Goal: Find specific page/section: Find specific page/section

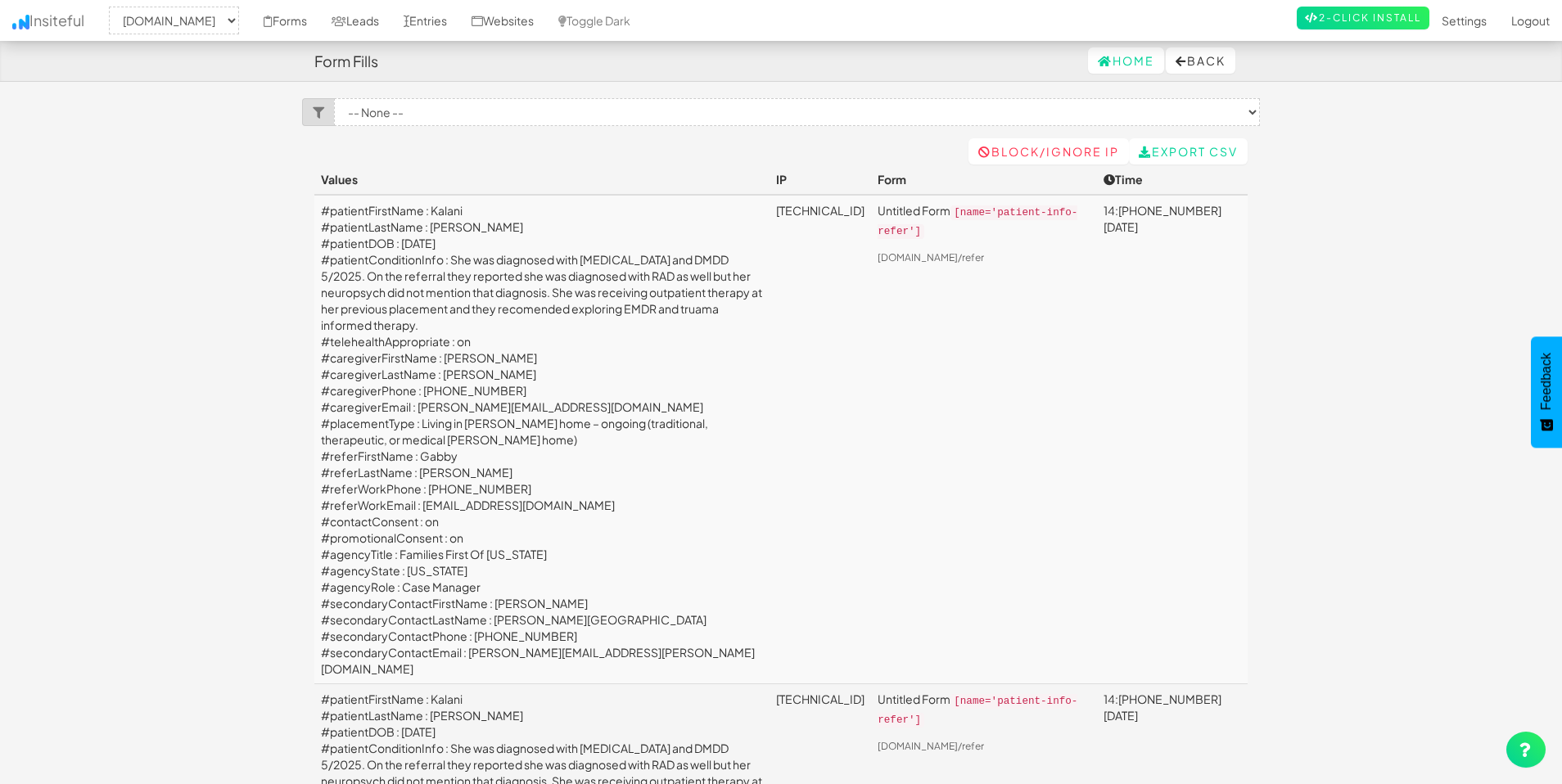
select select "2385"
click at [546, 32] on link "Websites" at bounding box center [503, 20] width 87 height 41
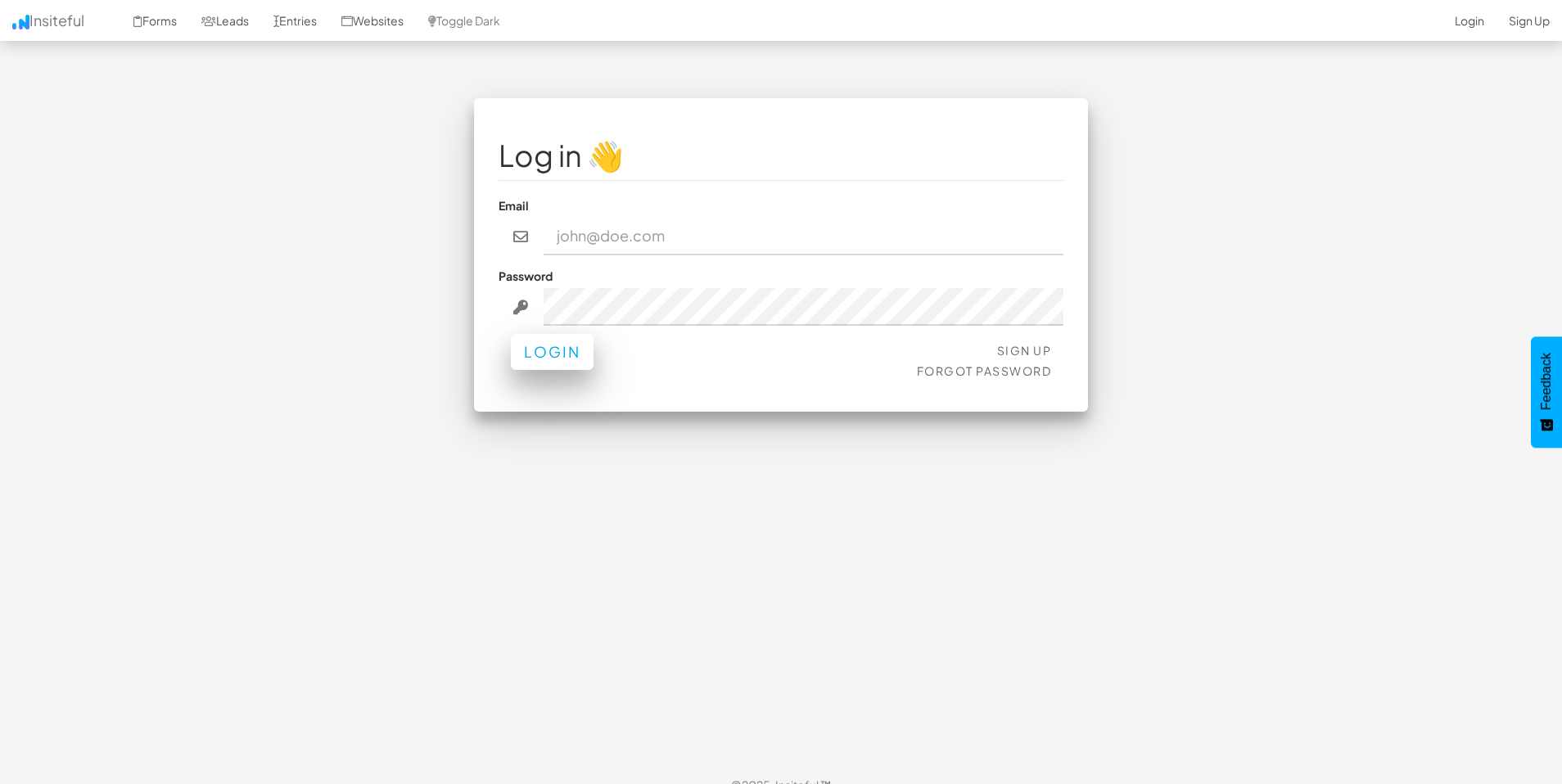
type input "admin@herenow.health"
click at [555, 355] on button "Login" at bounding box center [553, 352] width 83 height 36
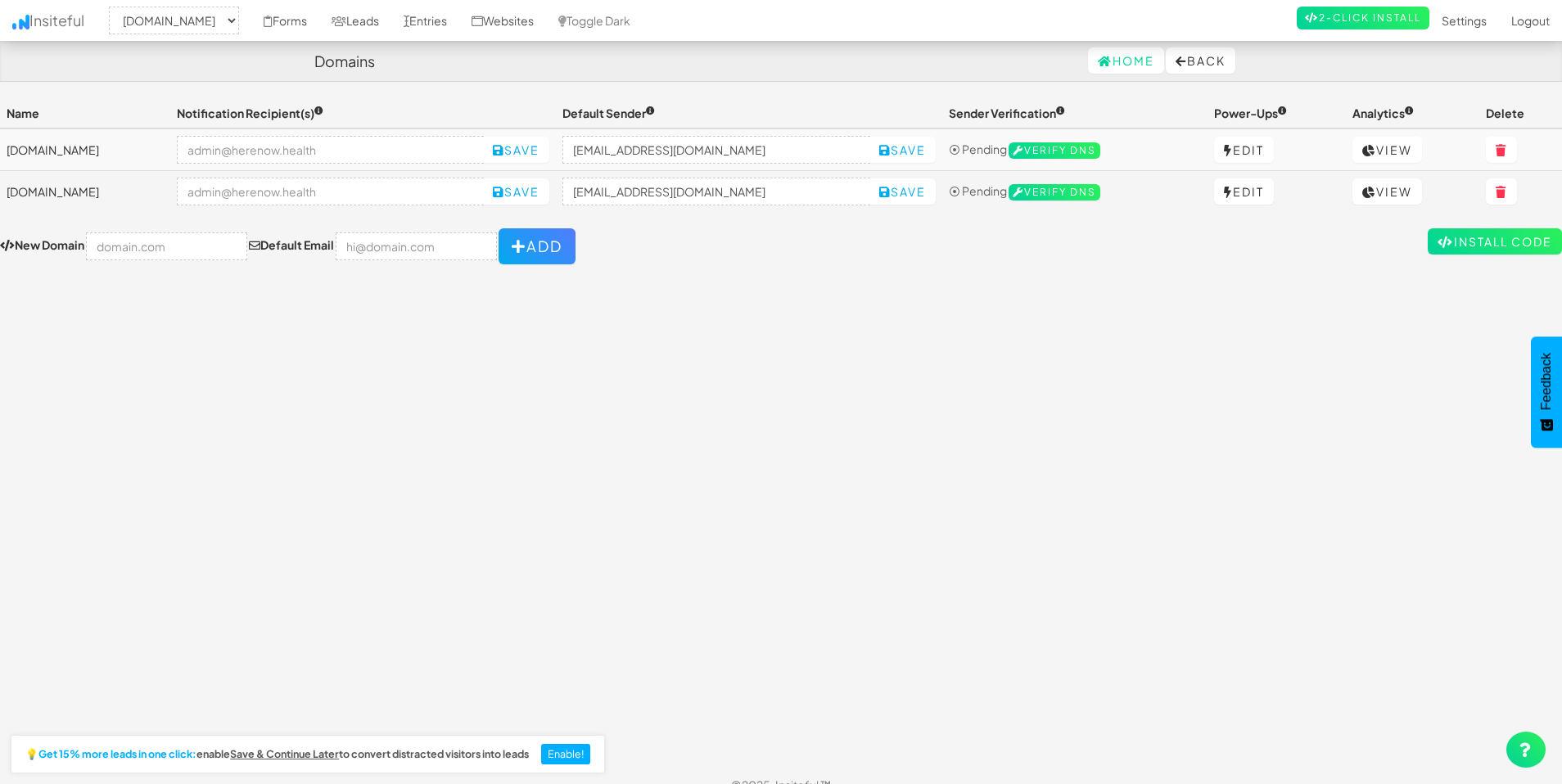
select select "2385"
click at [460, 27] on link "Entries" at bounding box center [425, 20] width 68 height 41
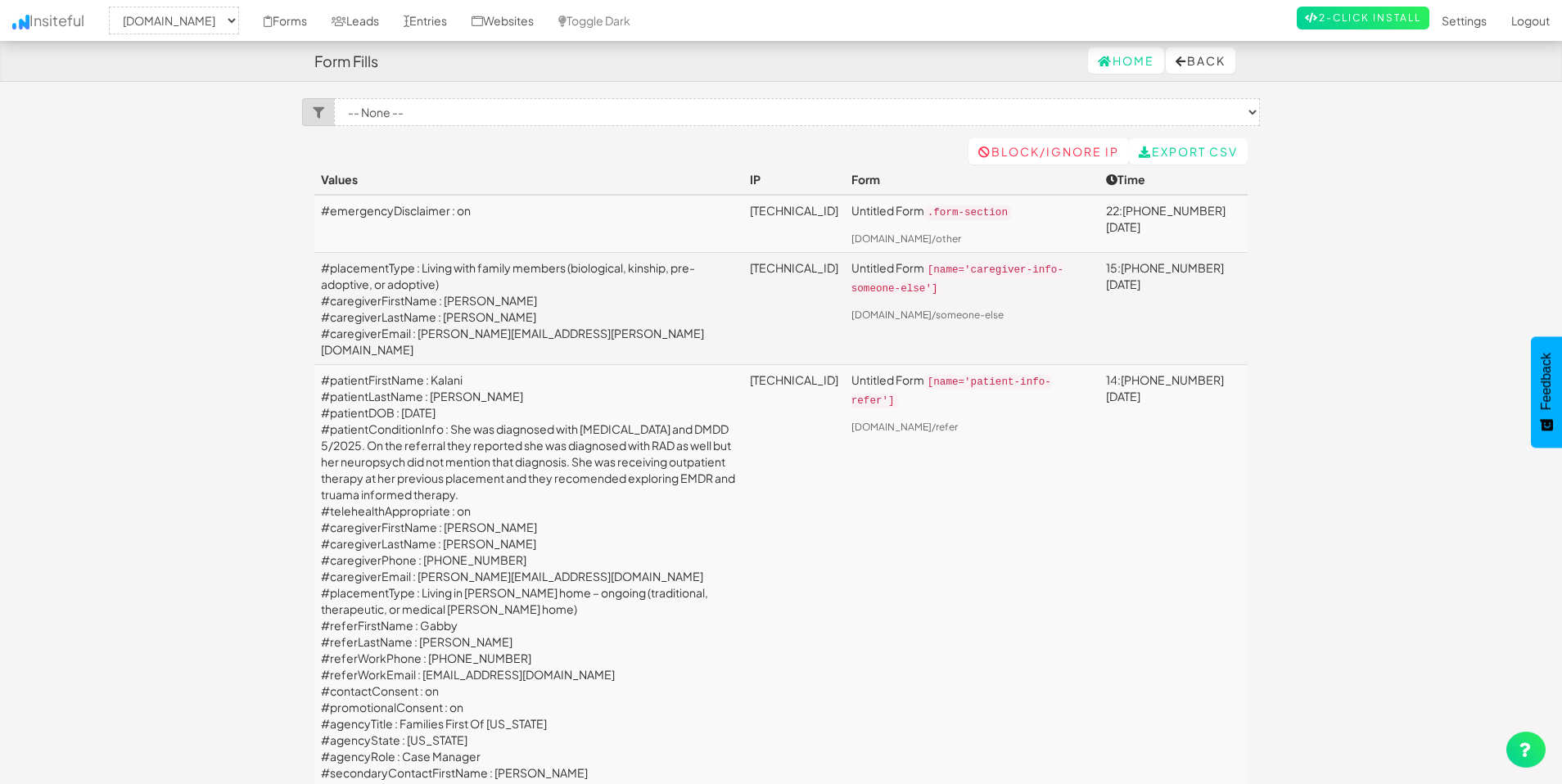
select select "2385"
